Goal: Information Seeking & Learning: Learn about a topic

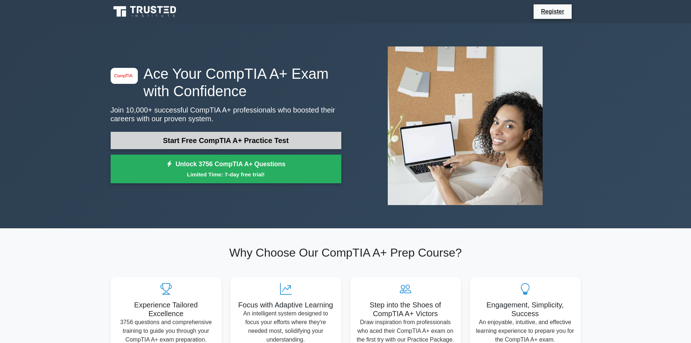
click at [239, 142] on link "Start Free CompTIA A+ Practice Test" at bounding box center [226, 140] width 231 height 17
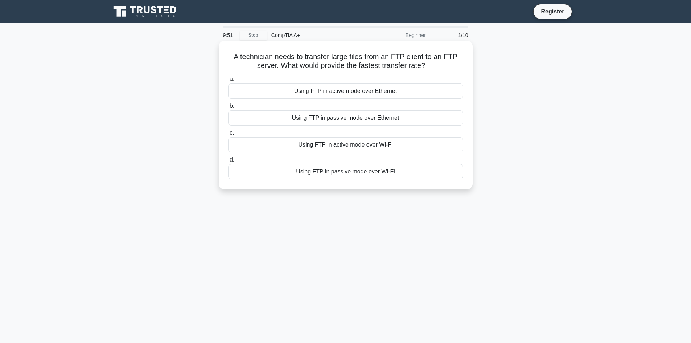
click at [359, 91] on div "Using FTP in active mode over Ethernet" at bounding box center [345, 90] width 235 height 15
click at [228, 82] on input "a. Using FTP in active mode over Ethernet" at bounding box center [228, 79] width 0 height 5
click at [354, 147] on div "Roll back the device driver to the previous version." at bounding box center [345, 144] width 235 height 15
click at [228, 135] on input "c. Roll back the device driver to the previous version." at bounding box center [228, 133] width 0 height 5
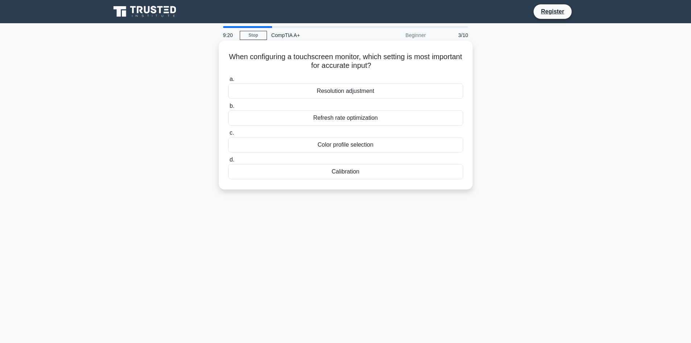
click at [351, 173] on div "Calibration" at bounding box center [345, 171] width 235 height 15
click at [228, 162] on input "d. Calibration" at bounding box center [228, 159] width 0 height 5
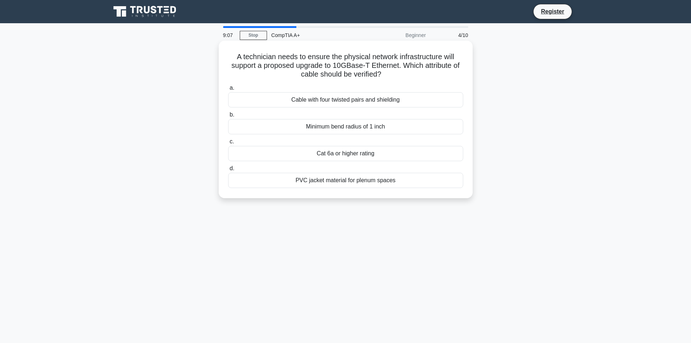
click at [350, 154] on div "Cat 6a or higher rating" at bounding box center [345, 153] width 235 height 15
click at [228, 144] on input "c. Cat 6a or higher rating" at bounding box center [228, 141] width 0 height 5
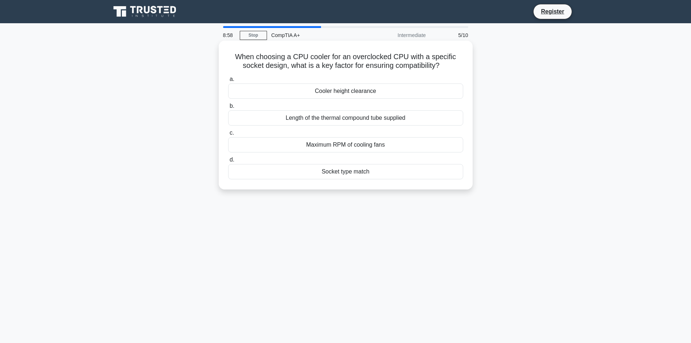
click at [350, 173] on div "Socket type match" at bounding box center [345, 171] width 235 height 15
click at [228, 162] on input "d. Socket type match" at bounding box center [228, 159] width 0 height 5
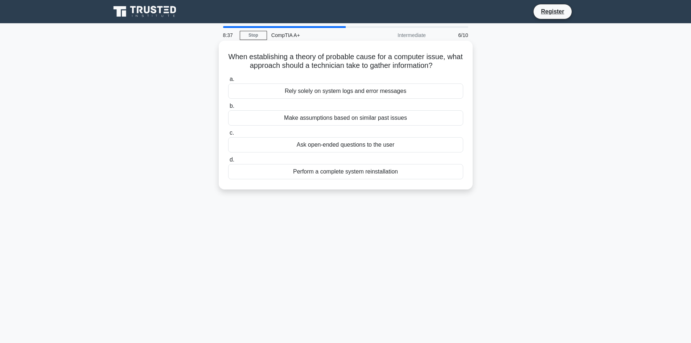
click at [351, 120] on div "Make assumptions based on similar past issues" at bounding box center [345, 117] width 235 height 15
click at [228, 108] on input "b. Make assumptions based on similar past issues" at bounding box center [228, 106] width 0 height 5
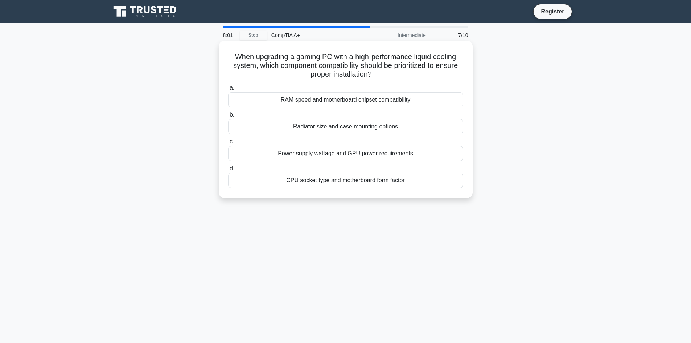
click at [352, 102] on div "RAM speed and motherboard chipset compatibility" at bounding box center [345, 99] width 235 height 15
click at [228, 90] on input "a. RAM speed and motherboard chipset compatibility" at bounding box center [228, 88] width 0 height 5
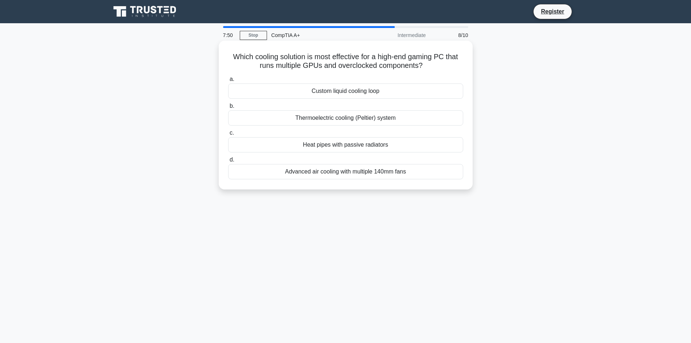
click at [353, 92] on div "Custom liquid cooling loop" at bounding box center [345, 90] width 235 height 15
click at [228, 82] on input "a. Custom liquid cooling loop" at bounding box center [228, 79] width 0 height 5
click at [350, 126] on div "VR headset" at bounding box center [345, 117] width 235 height 15
click at [228, 108] on input "b. VR headset" at bounding box center [228, 106] width 0 height 5
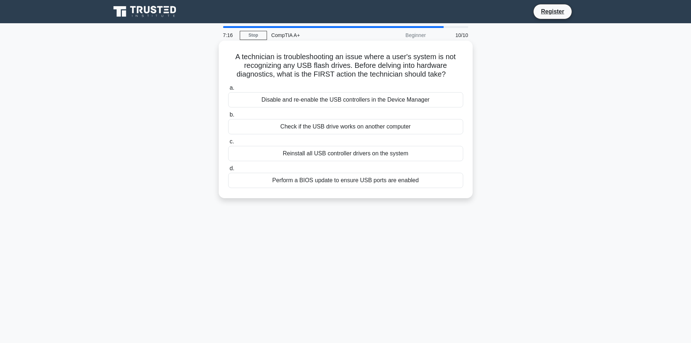
click at [355, 125] on div "Check if the USB drive works on another computer" at bounding box center [345, 126] width 235 height 15
click at [228, 117] on input "b. Check if the USB drive works on another computer" at bounding box center [228, 114] width 0 height 5
